Goal: Check status: Check status

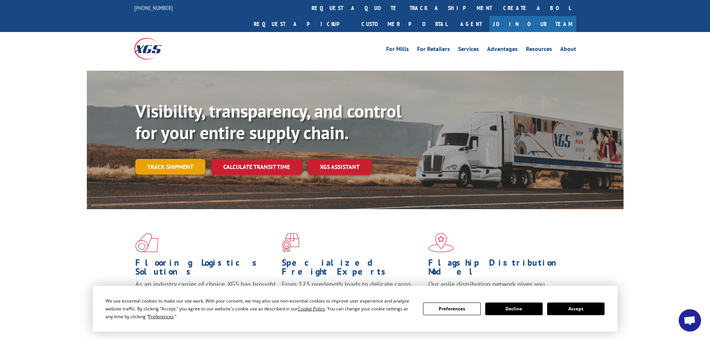
click at [185, 159] on link "Track shipment" at bounding box center [170, 167] width 70 height 16
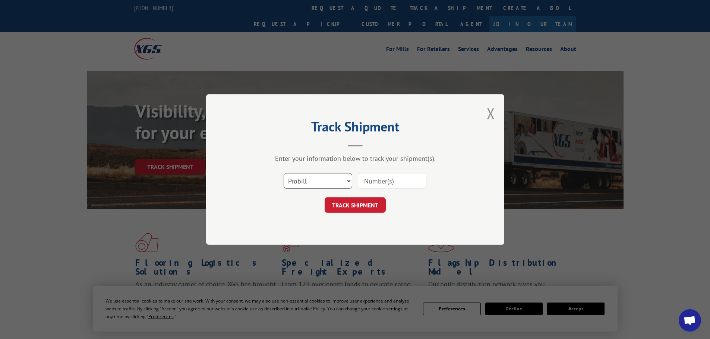
click at [326, 178] on select "Select category... Probill BOL PO" at bounding box center [318, 181] width 69 height 16
click at [374, 181] on input at bounding box center [392, 181] width 69 height 16
paste input "15472378"
type input "15472378"
click at [366, 205] on button "TRACK SHIPMENT" at bounding box center [355, 205] width 61 height 16
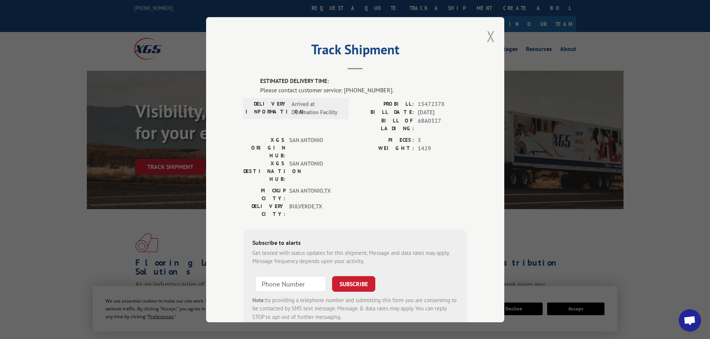
click at [487, 41] on button "Close modal" at bounding box center [491, 36] width 8 height 20
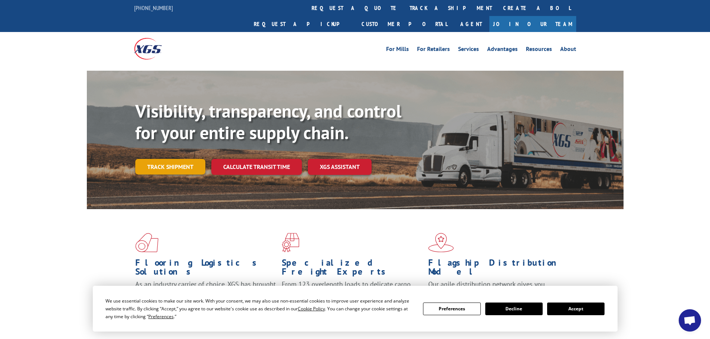
click at [198, 159] on link "Track shipment" at bounding box center [170, 167] width 70 height 16
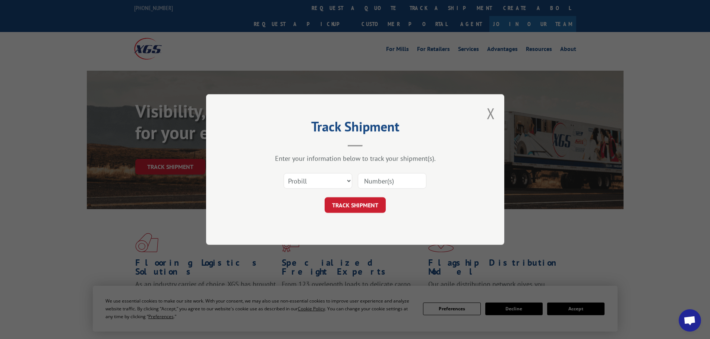
paste input "15472378"
type input "15472378"
click at [361, 207] on button "TRACK SHIPMENT" at bounding box center [355, 205] width 61 height 16
